Goal: Navigation & Orientation: Find specific page/section

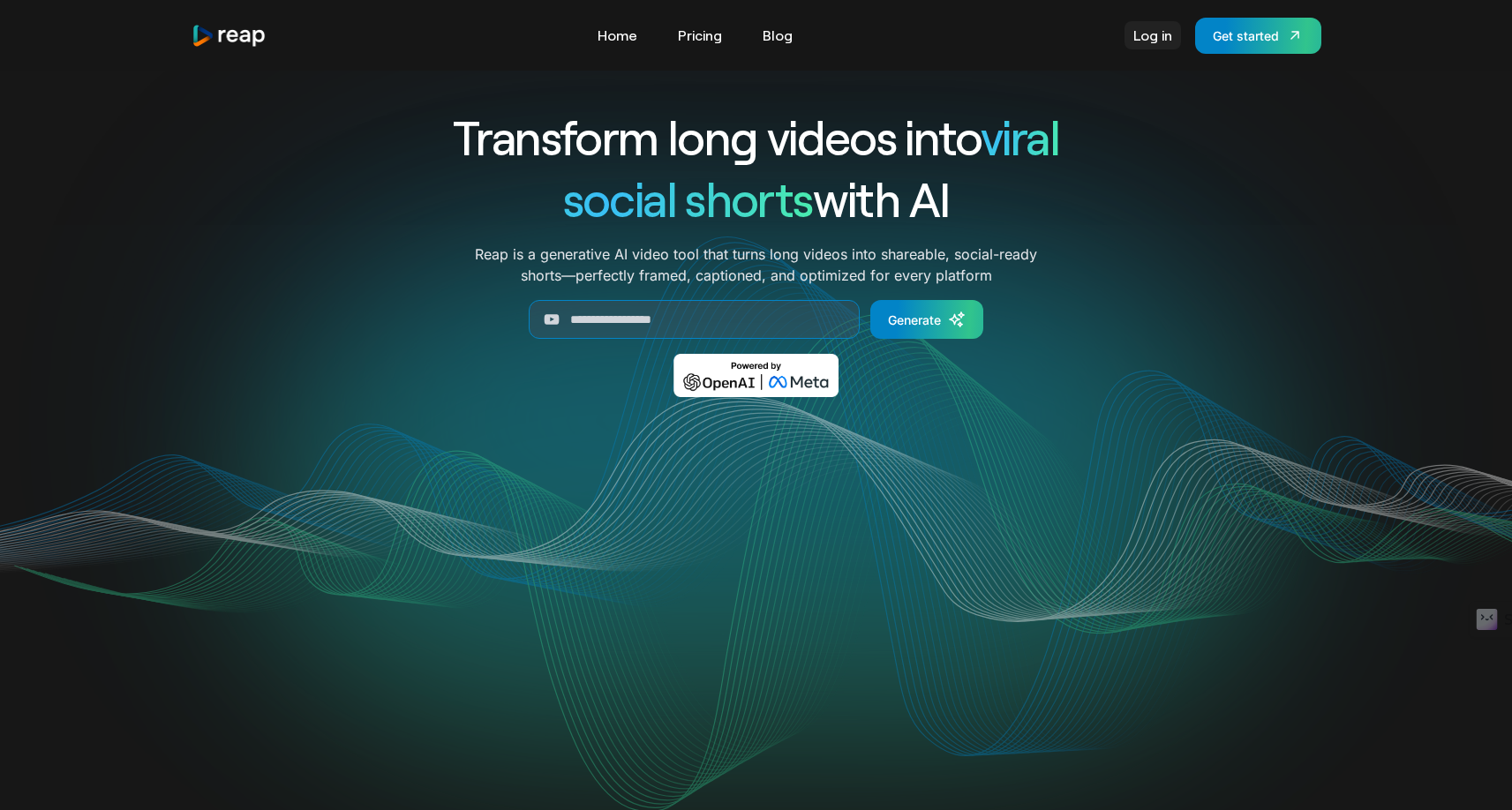
click at [1156, 47] on link "Log in" at bounding box center [1153, 35] width 56 height 29
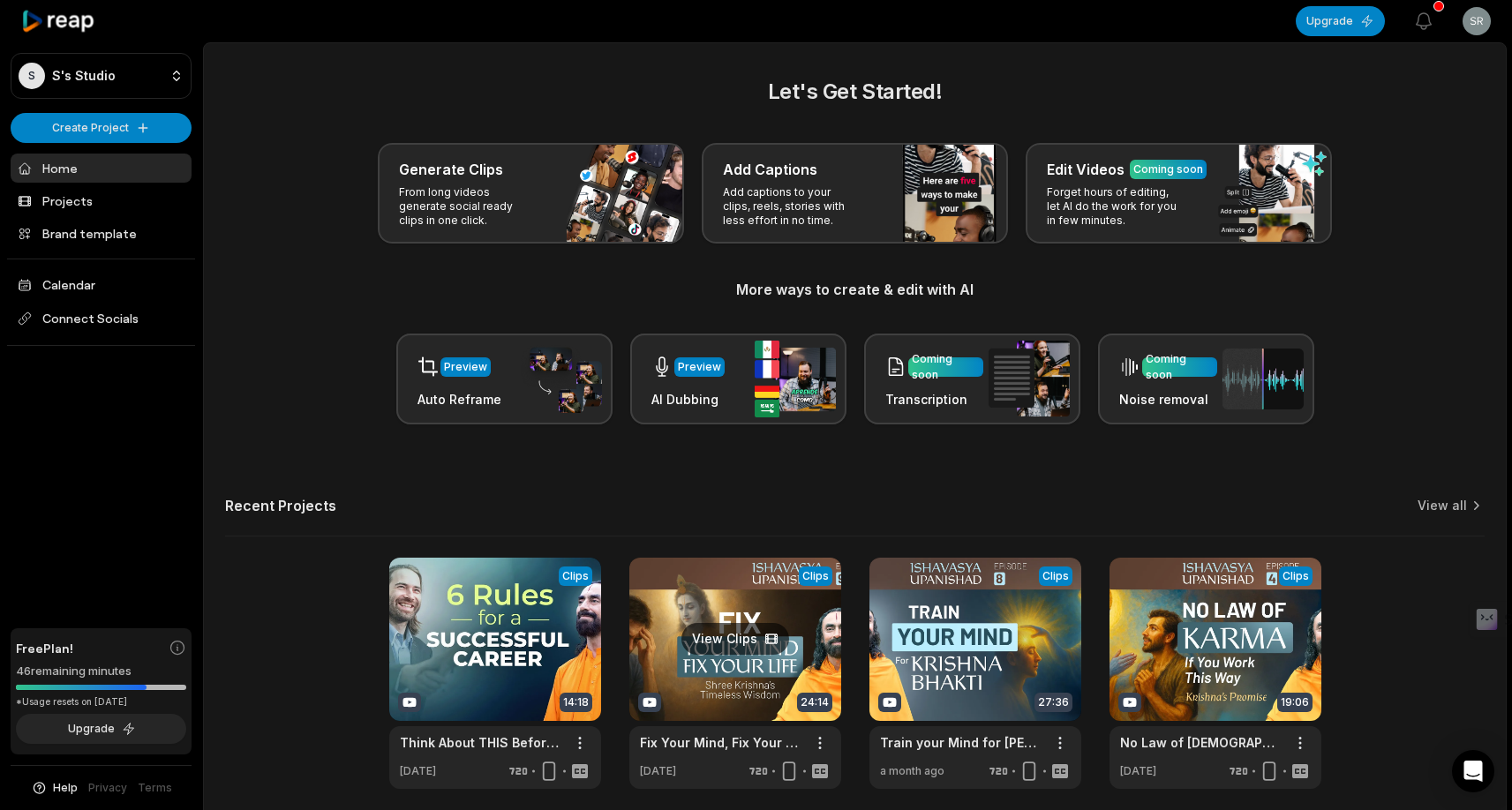
scroll to position [71, 0]
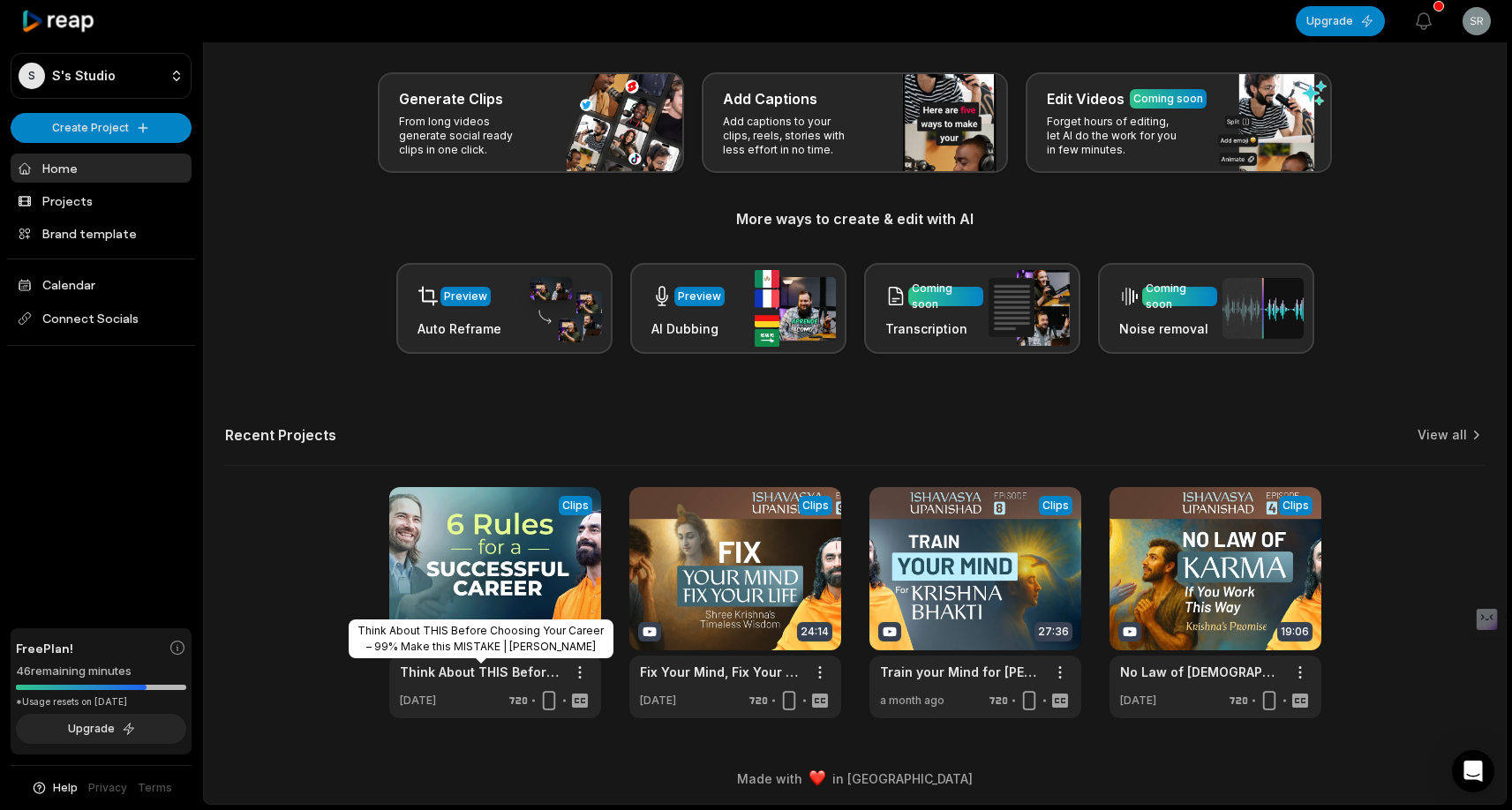
click at [243, 534] on div "View Clips Clips 14:18 Think About THIS Before Choosing Your Career – 99% Make …" at bounding box center [855, 603] width 1260 height 232
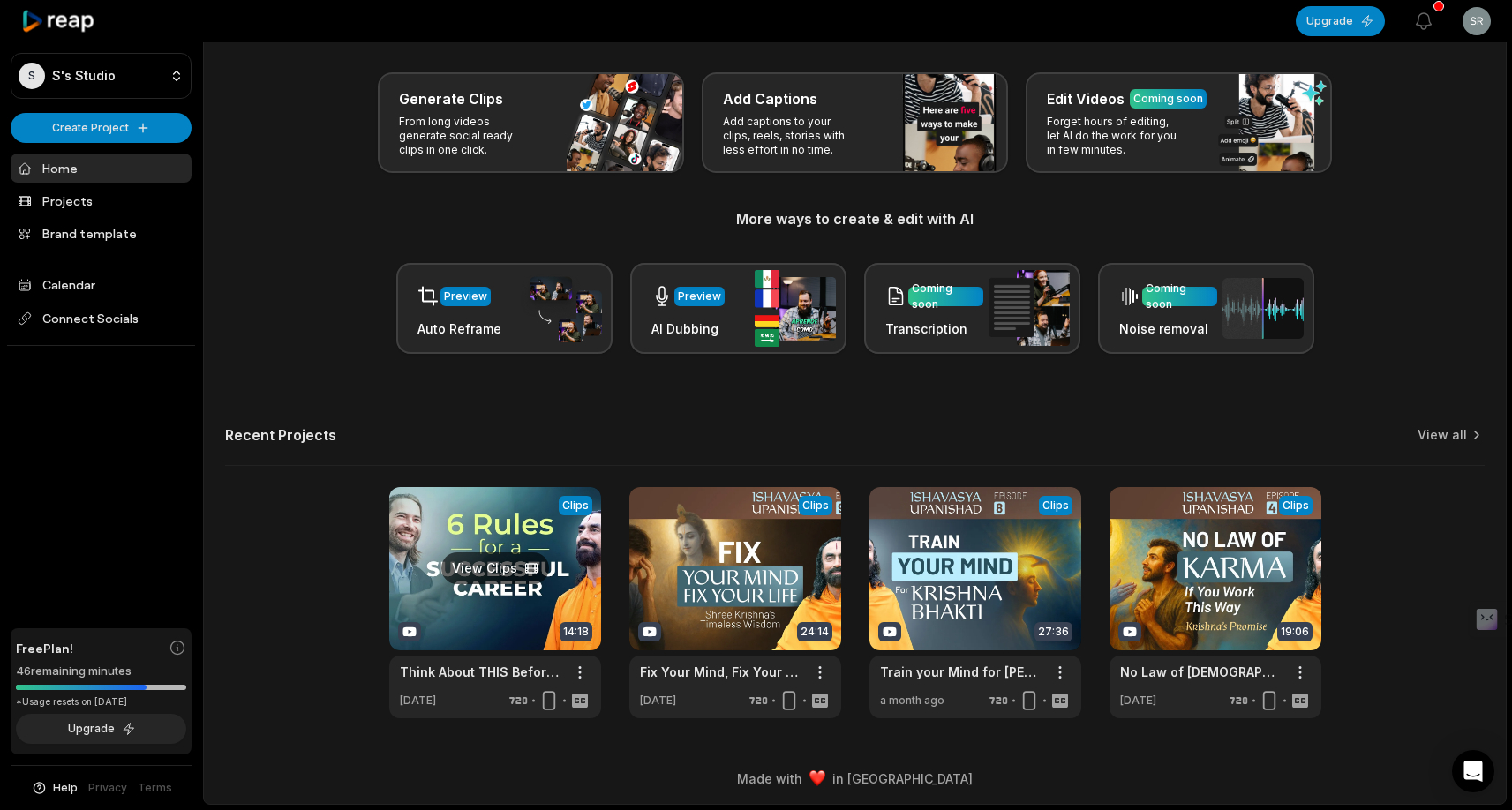
click at [526, 515] on link at bounding box center [495, 603] width 212 height 232
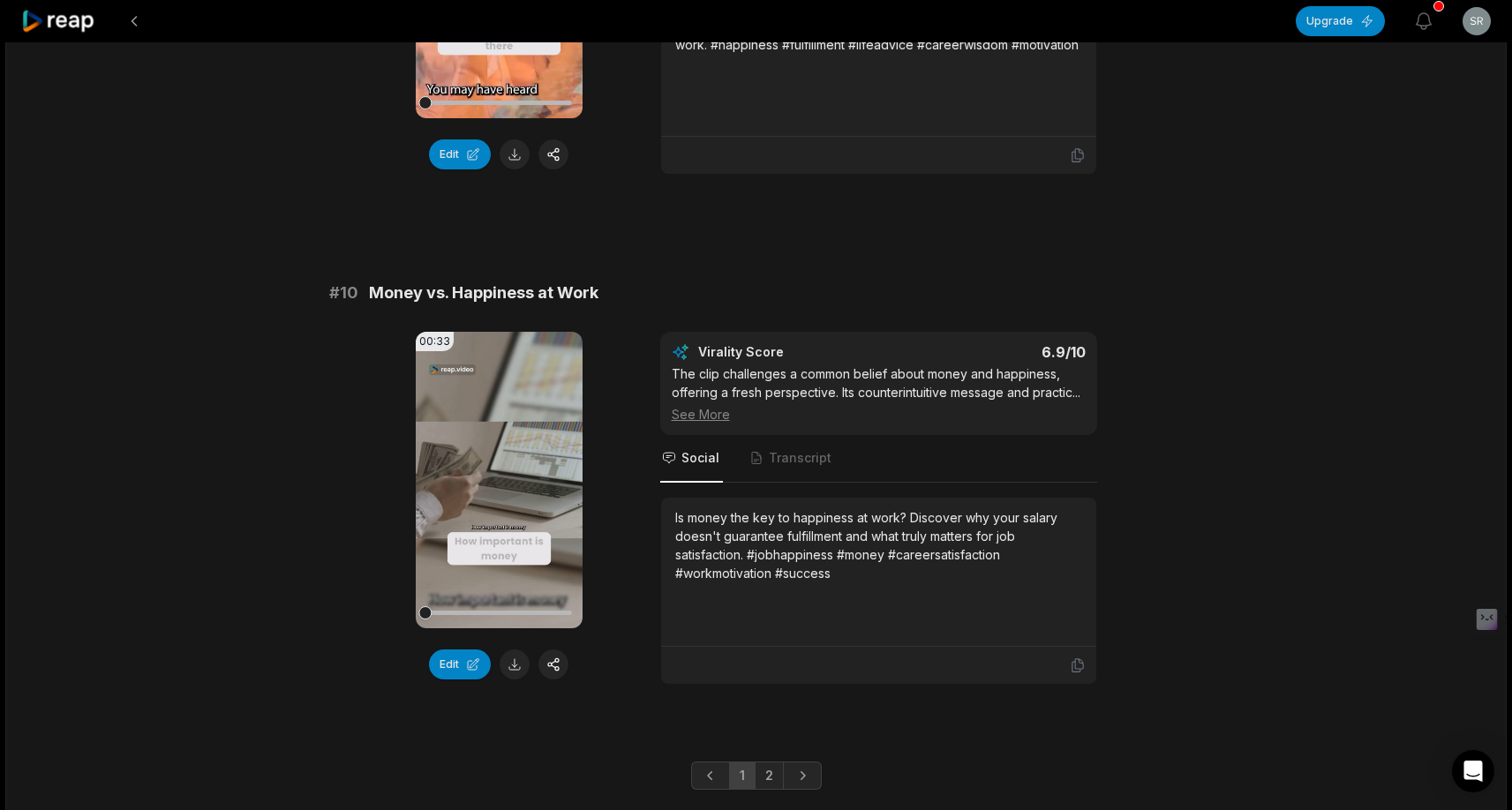
scroll to position [4672, 0]
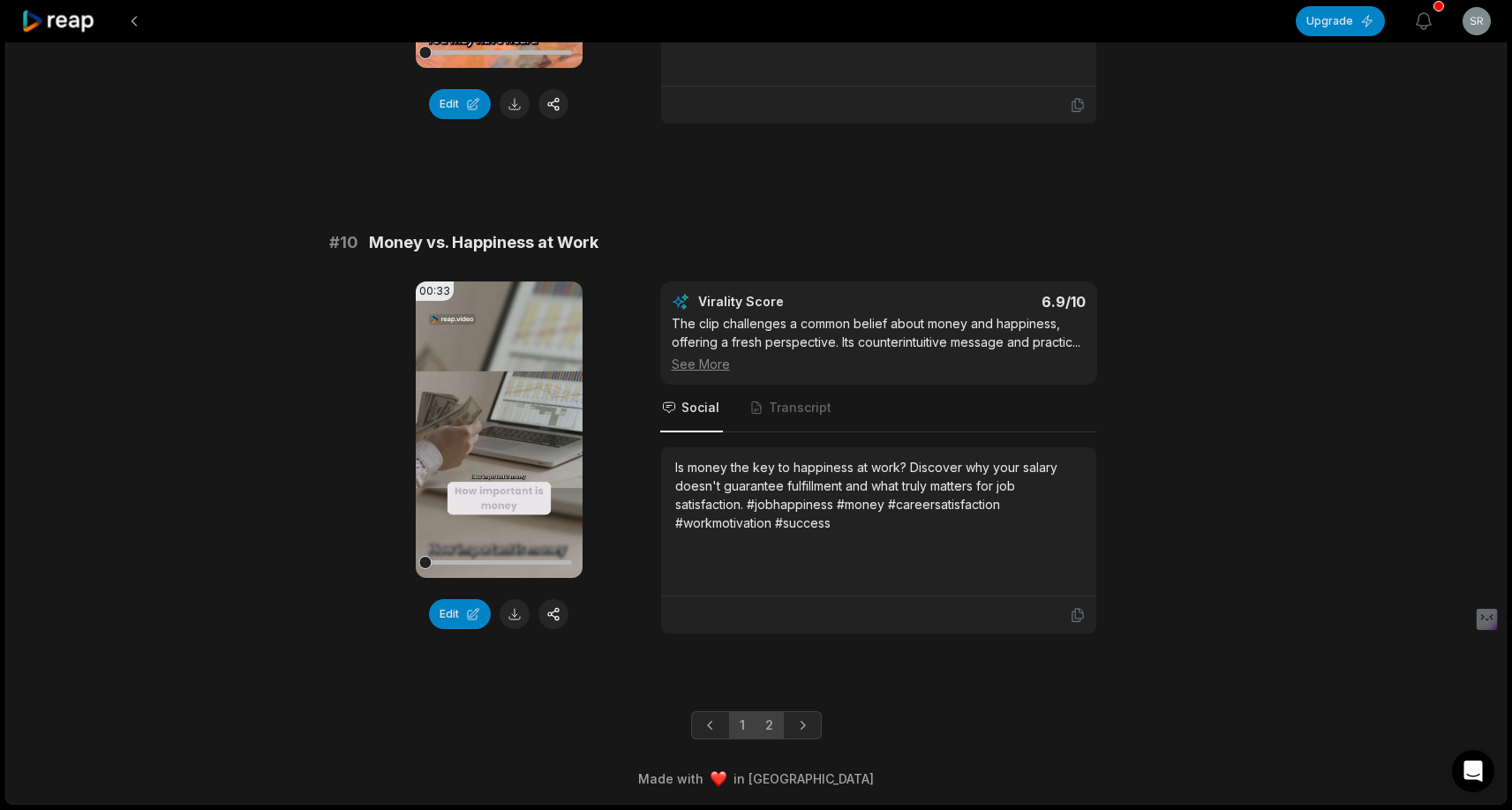
click at [761, 724] on link "2" at bounding box center [769, 726] width 29 height 29
